Goal: Information Seeking & Learning: Learn about a topic

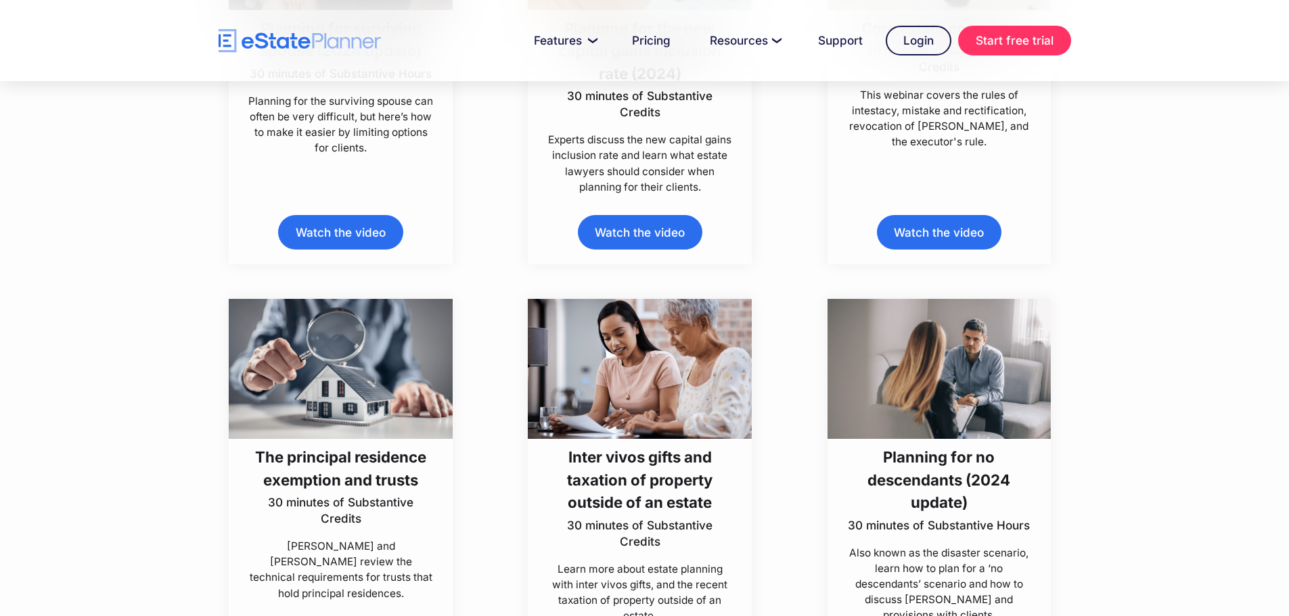
scroll to position [2571, 0]
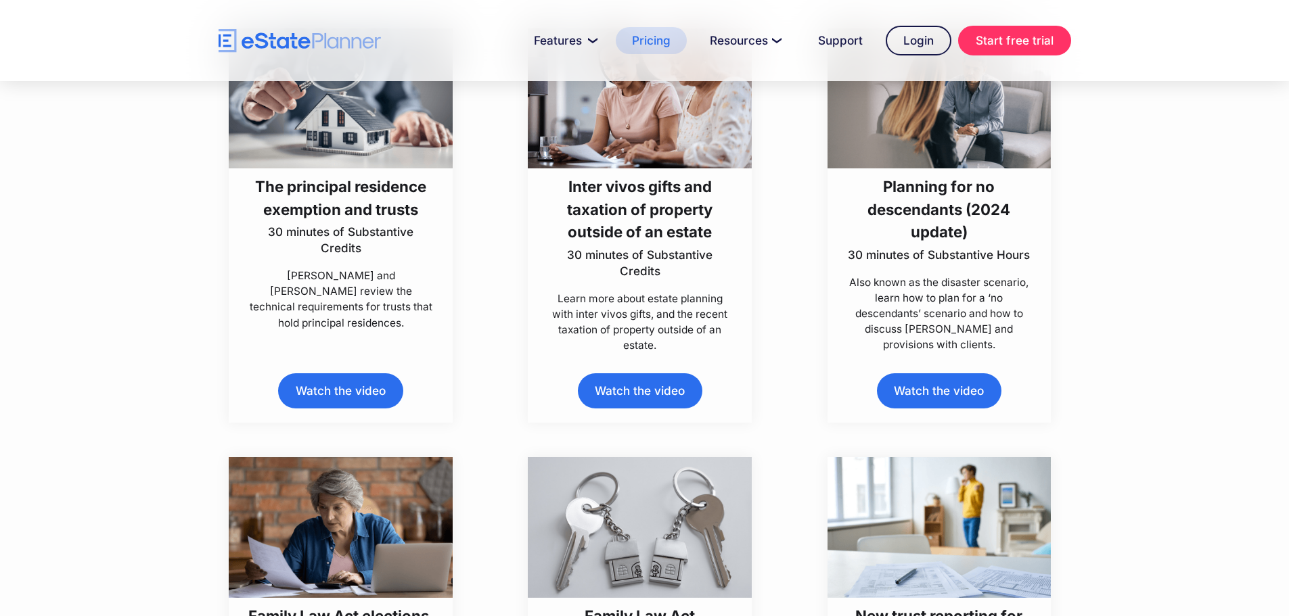
click at [663, 39] on link "Pricing" at bounding box center [651, 40] width 71 height 27
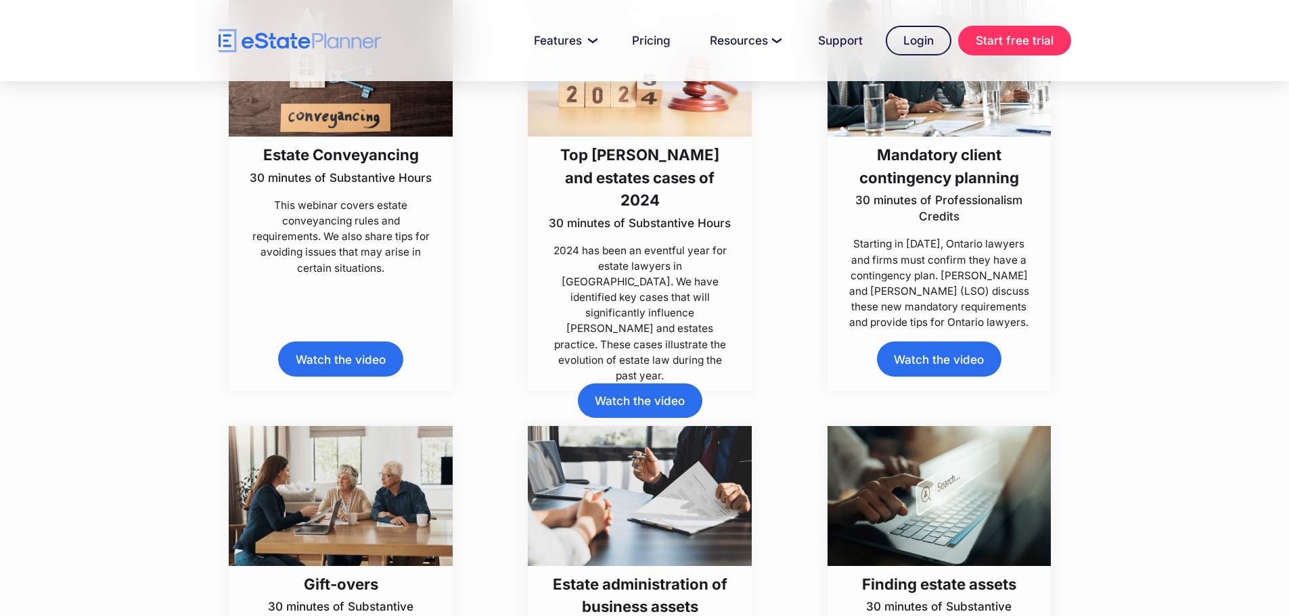
scroll to position [1285, 0]
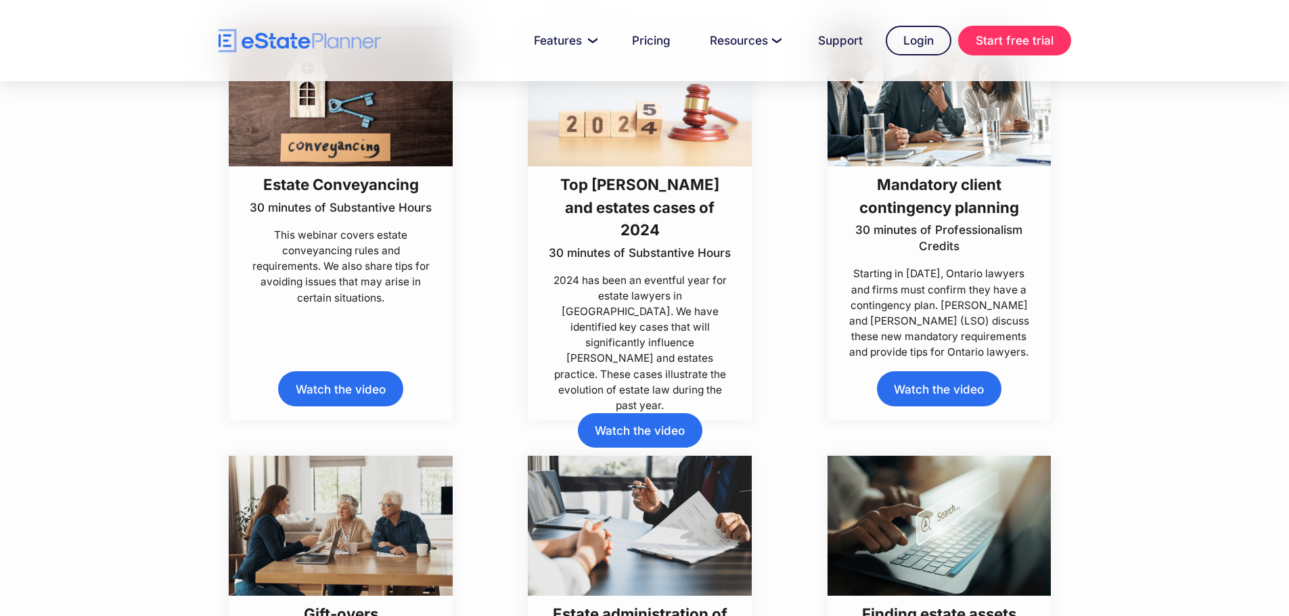
click at [665, 413] on link "Watch the video" at bounding box center [640, 430] width 124 height 34
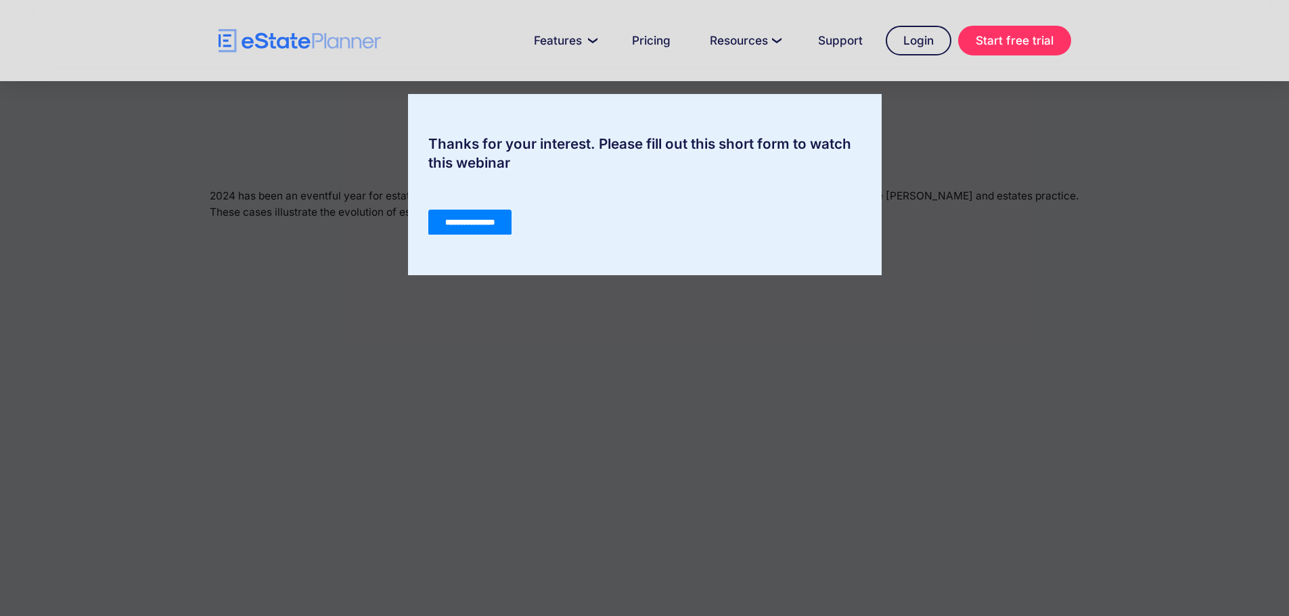
click at [465, 227] on input "**********" at bounding box center [469, 223] width 83 height 26
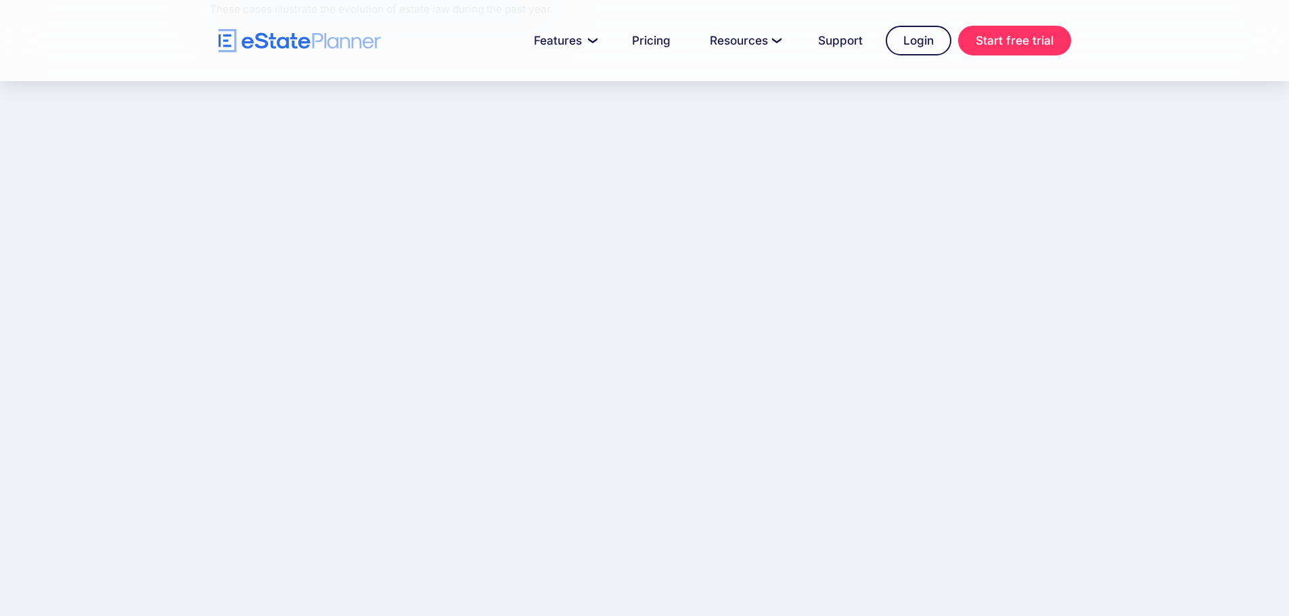
scroll to position [135, 0]
